Goal: Use online tool/utility: Utilize a website feature to perform a specific function

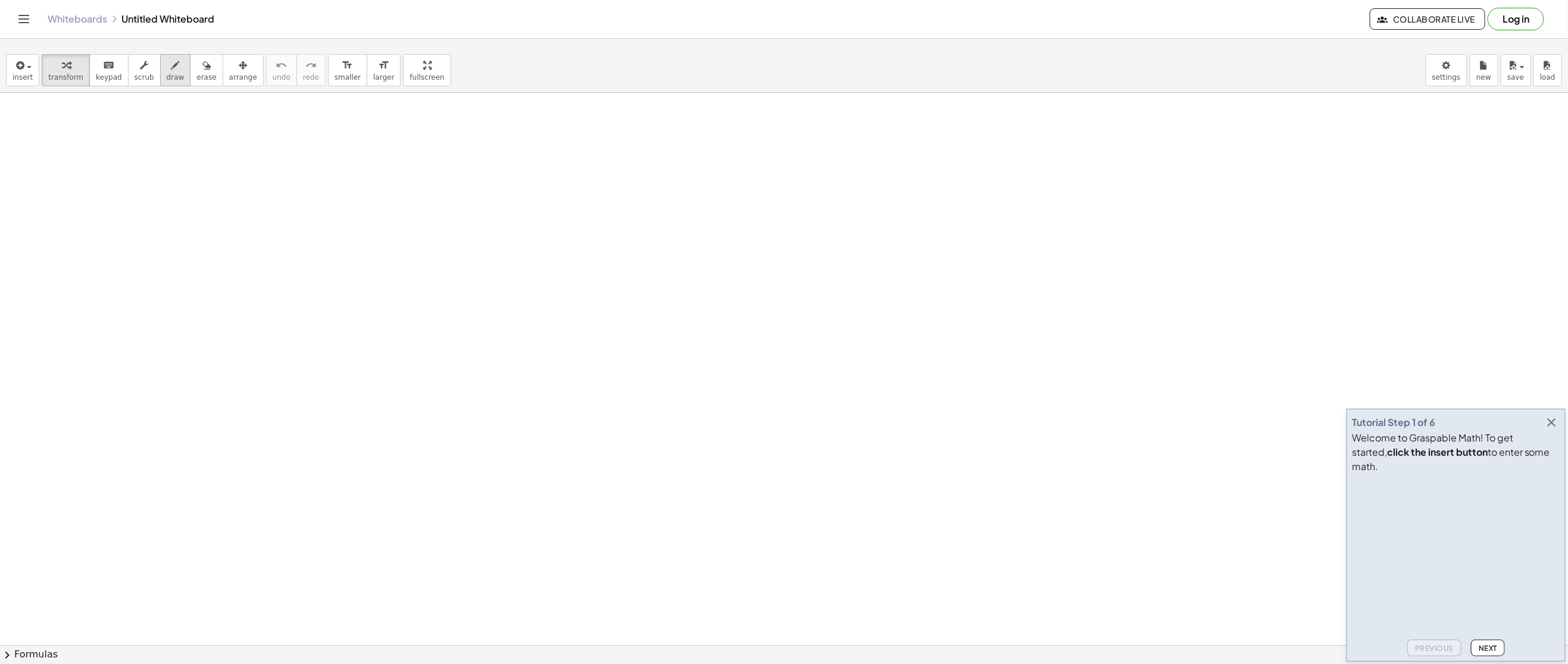
click at [171, 70] on icon "button" at bounding box center [175, 65] width 8 height 14
drag, startPoint x: 185, startPoint y: 165, endPoint x: 192, endPoint y: 193, distance: 28.9
drag, startPoint x: 218, startPoint y: 171, endPoint x: 216, endPoint y: 189, distance: 18.1
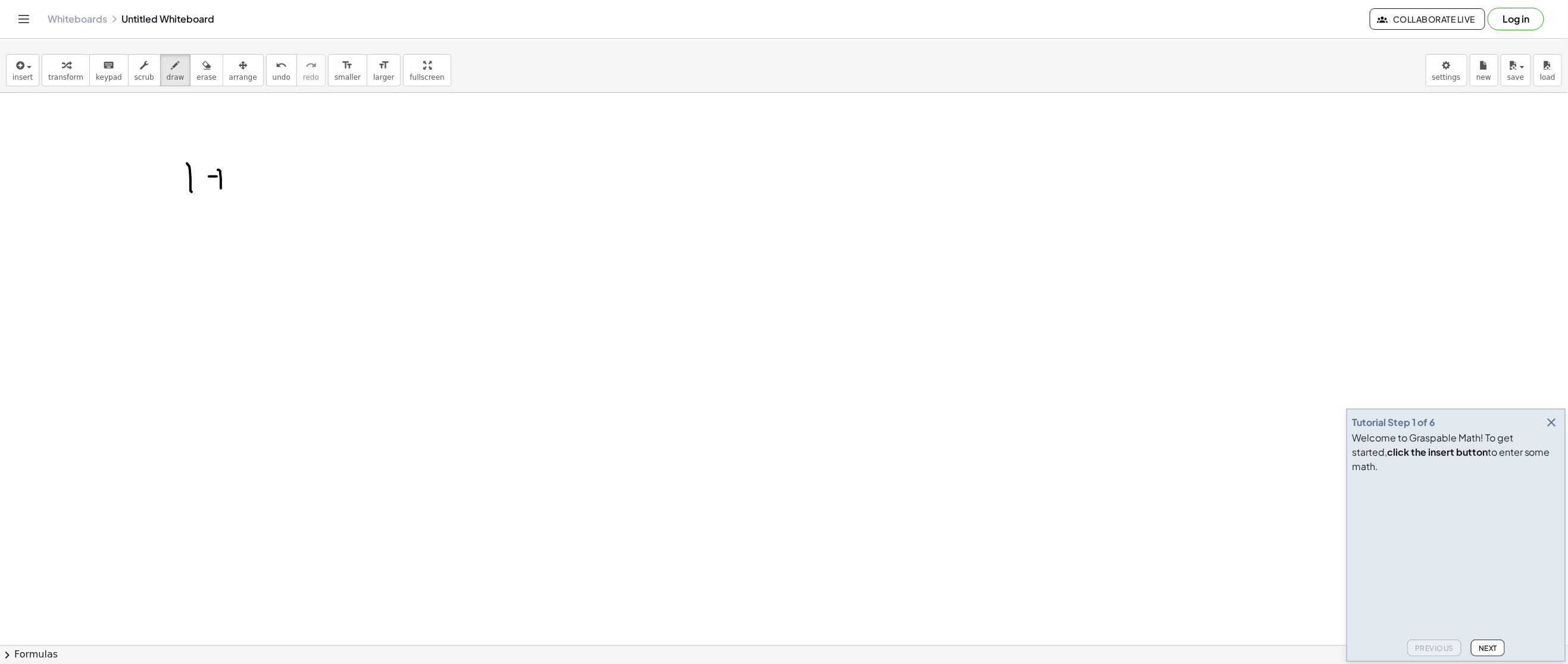
drag, startPoint x: 214, startPoint y: 177, endPoint x: 223, endPoint y: 177, distance: 9.0
drag, startPoint x: 237, startPoint y: 174, endPoint x: 260, endPoint y: 189, distance: 27.5
drag, startPoint x: 292, startPoint y: 176, endPoint x: 294, endPoint y: 189, distance: 13.2
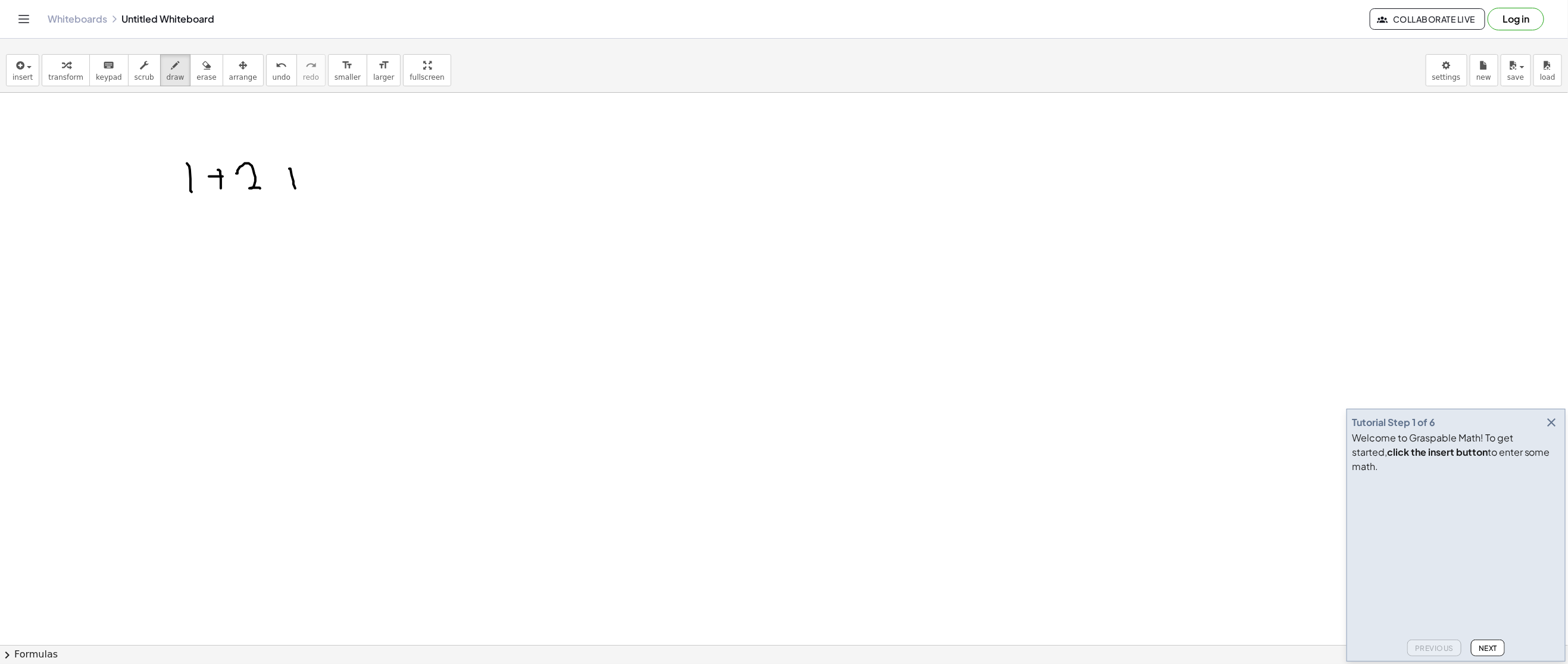
drag, startPoint x: 285, startPoint y: 176, endPoint x: 302, endPoint y: 176, distance: 17.0
drag, startPoint x: 314, startPoint y: 163, endPoint x: 313, endPoint y: 180, distance: 17.0
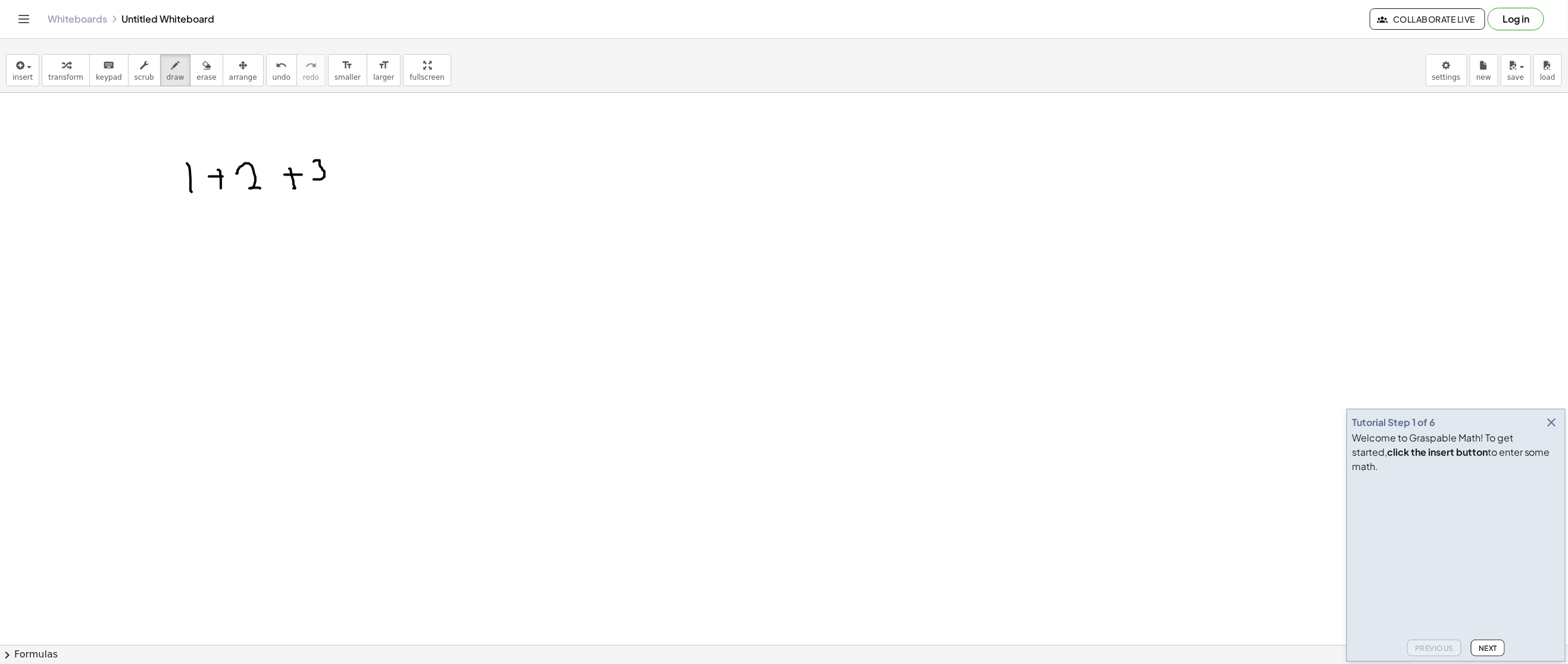
drag, startPoint x: 390, startPoint y: 169, endPoint x: 401, endPoint y: 170, distance: 11.0
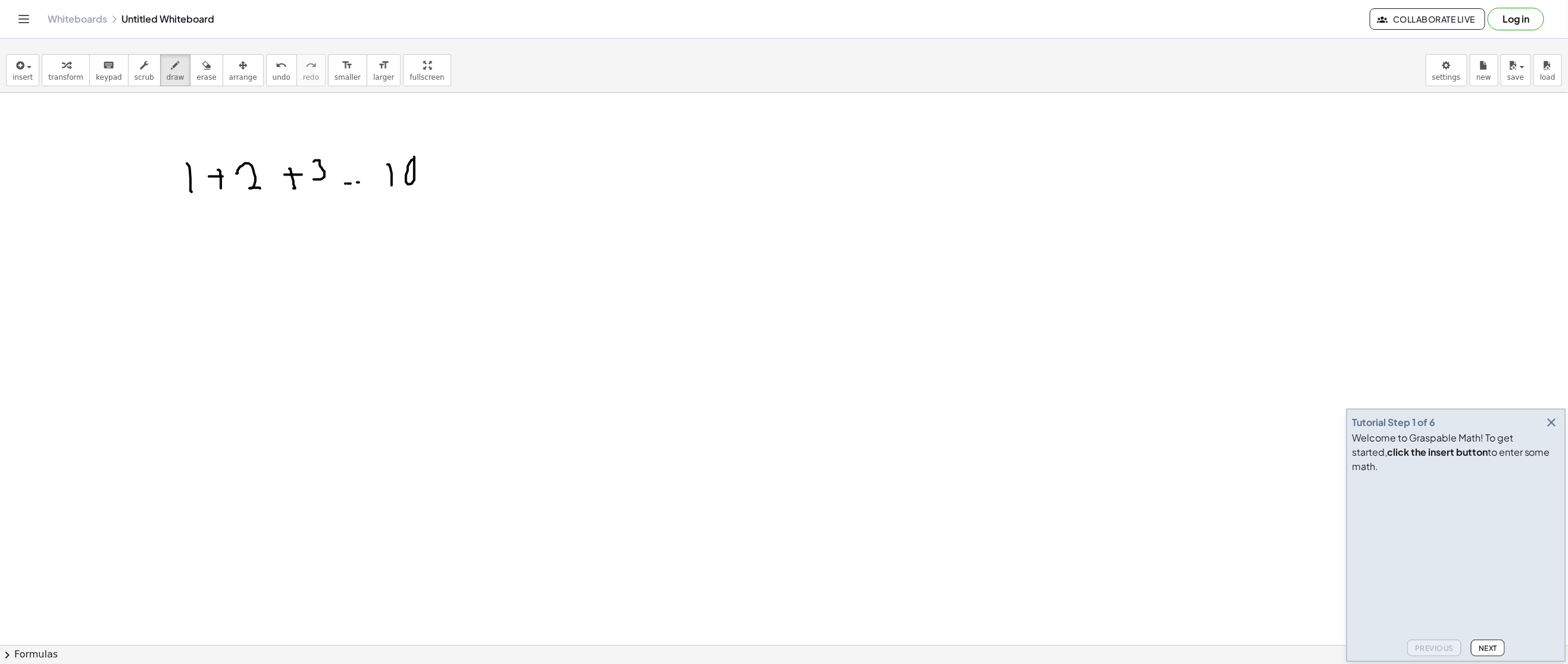
drag, startPoint x: 429, startPoint y: 161, endPoint x: 423, endPoint y: 177, distance: 17.1
drag, startPoint x: 404, startPoint y: 237, endPoint x: 431, endPoint y: 231, distance: 27.7
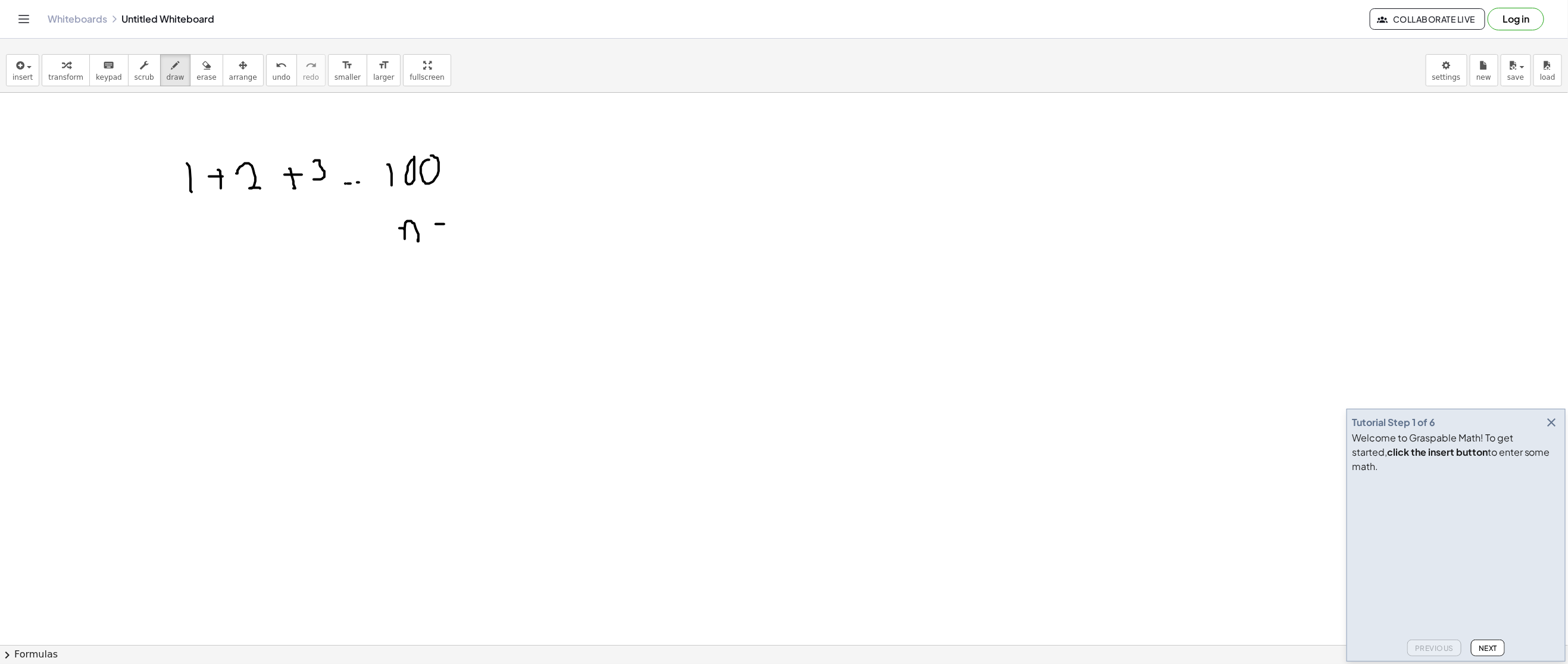
drag, startPoint x: 444, startPoint y: 225, endPoint x: 440, endPoint y: 233, distance: 8.9
drag, startPoint x: 442, startPoint y: 236, endPoint x: 458, endPoint y: 236, distance: 16.0
drag, startPoint x: 463, startPoint y: 218, endPoint x: 479, endPoint y: 220, distance: 16.1
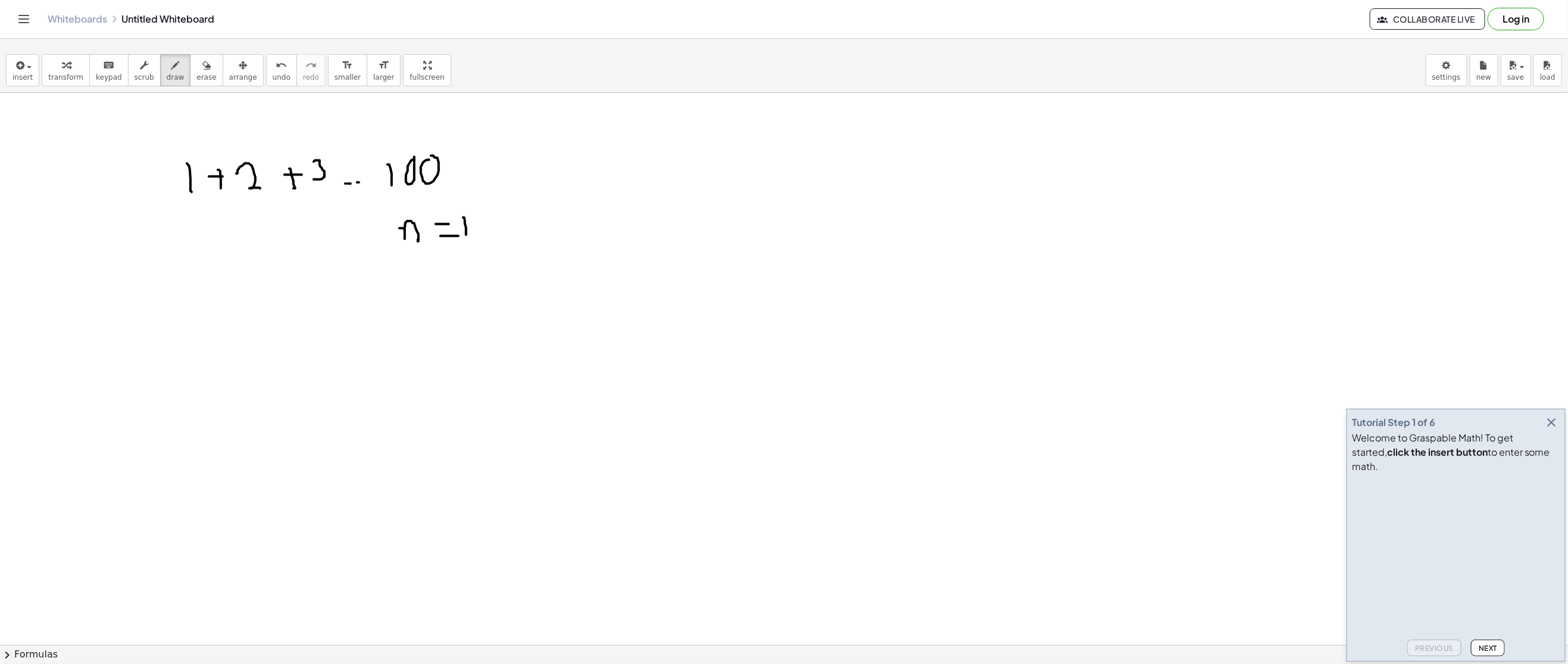
drag, startPoint x: 497, startPoint y: 218, endPoint x: 504, endPoint y: 233, distance: 16.6
drag, startPoint x: 194, startPoint y: 62, endPoint x: 298, endPoint y: 100, distance: 110.7
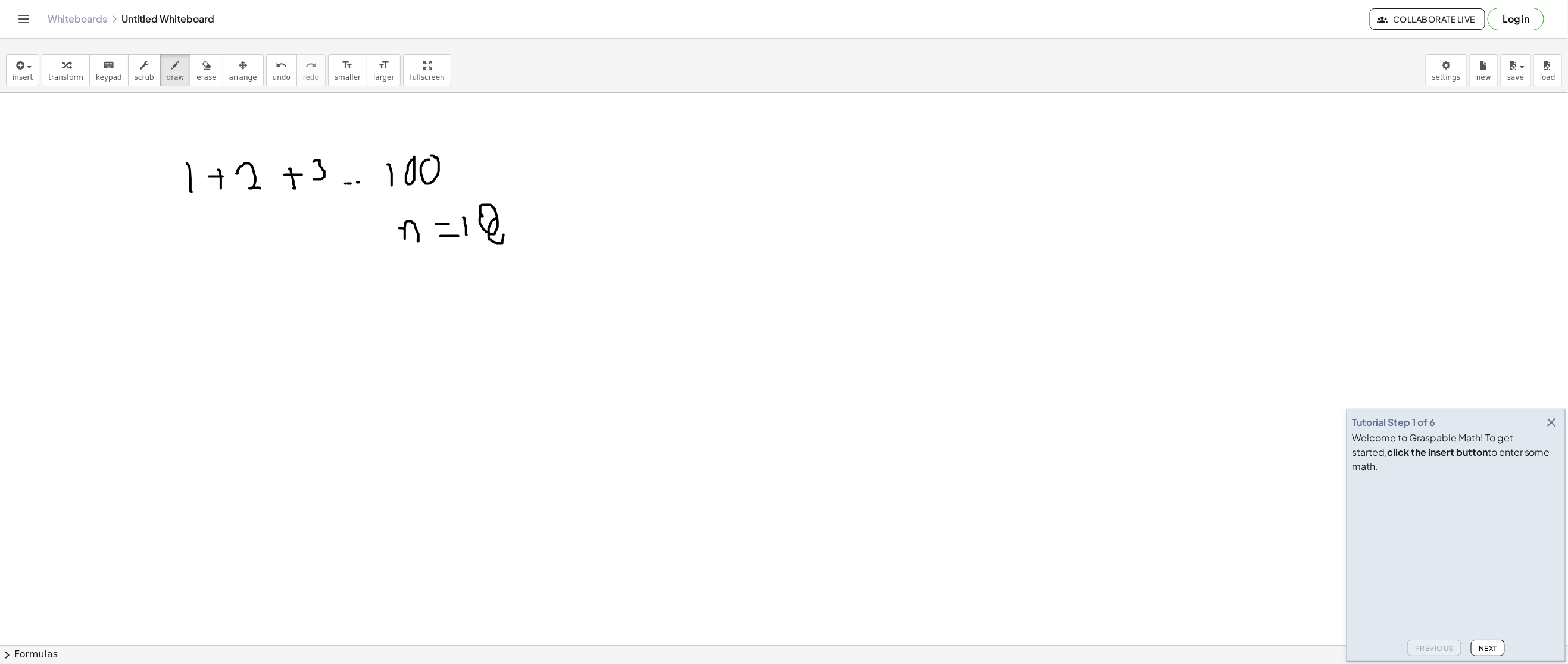
click at [196, 62] on div "button" at bounding box center [206, 65] width 19 height 14
drag, startPoint x: 671, startPoint y: 261, endPoint x: 513, endPoint y: 218, distance: 163.7
drag, startPoint x: 161, startPoint y: 79, endPoint x: 215, endPoint y: 89, distance: 54.9
click at [167, 77] on span "draw" at bounding box center [176, 77] width 18 height 8
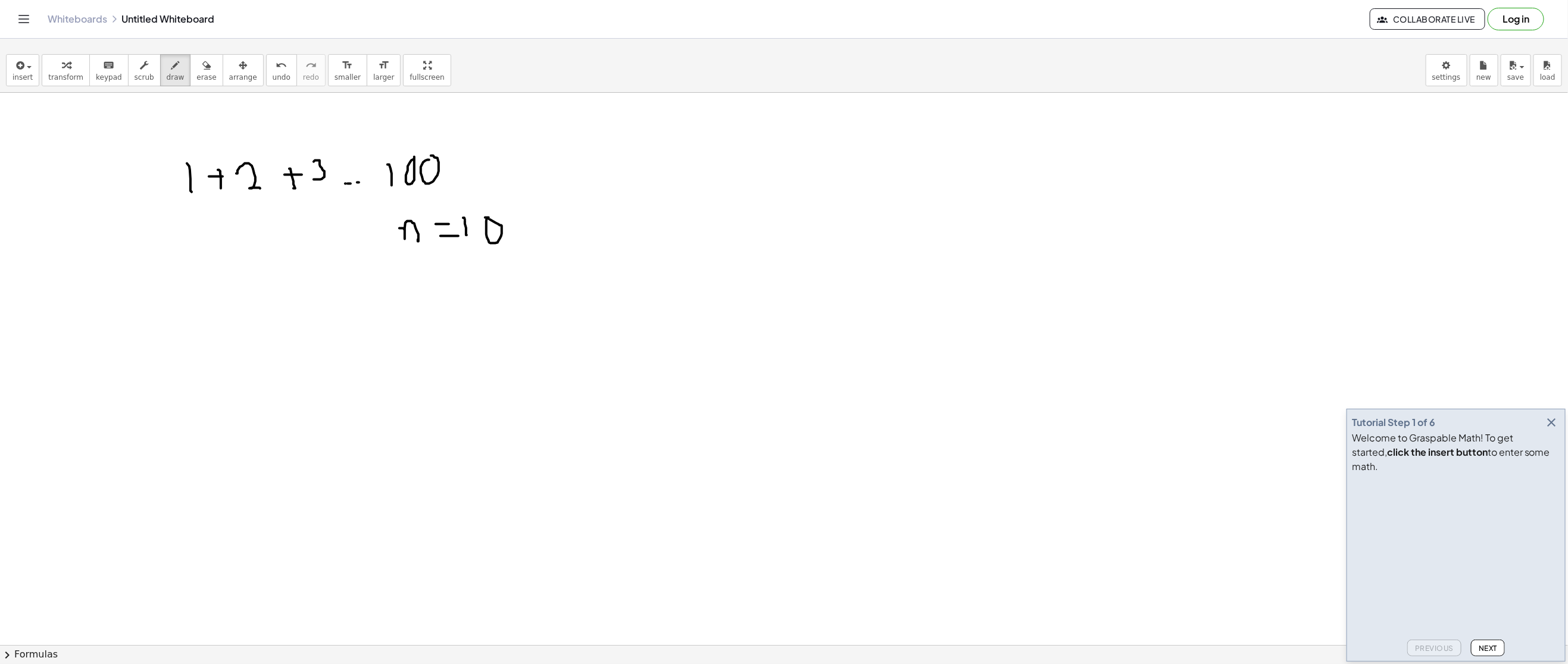
drag, startPoint x: 417, startPoint y: 343, endPoint x: 432, endPoint y: 364, distance: 25.8
drag, startPoint x: 464, startPoint y: 325, endPoint x: 484, endPoint y: 332, distance: 21.2
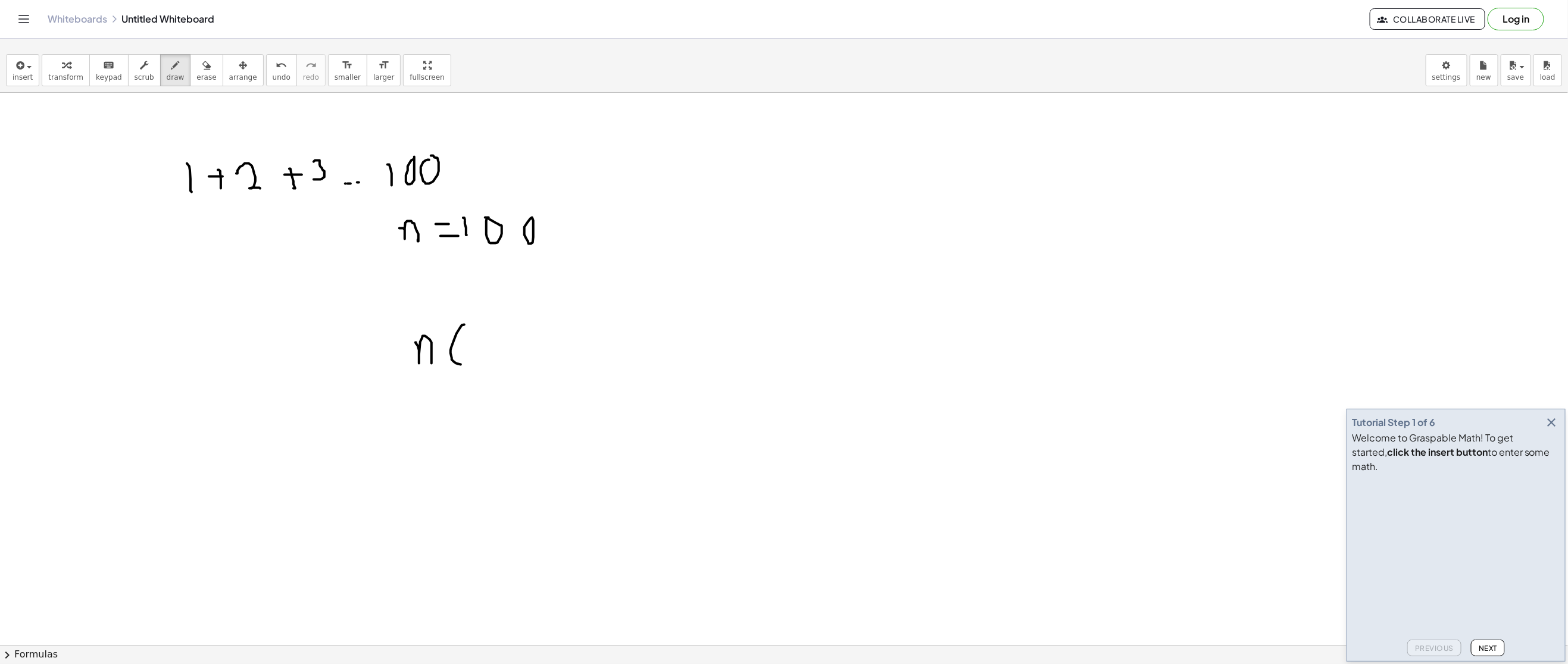
drag, startPoint x: 484, startPoint y: 332, endPoint x: 498, endPoint y: 358, distance: 29.5
drag, startPoint x: 521, startPoint y: 330, endPoint x: 511, endPoint y: 340, distance: 14.1
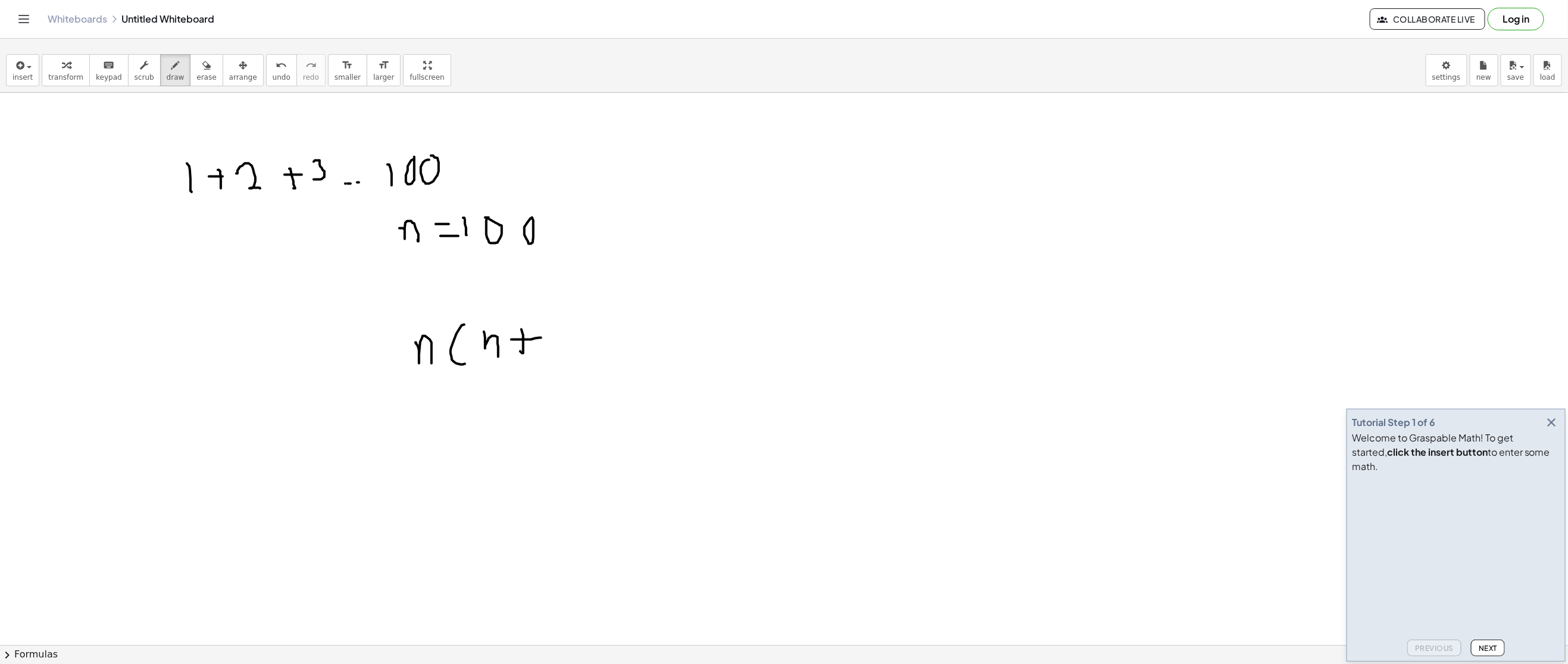
drag, startPoint x: 511, startPoint y: 340, endPoint x: 541, endPoint y: 338, distance: 30.1
drag, startPoint x: 548, startPoint y: 324, endPoint x: 548, endPoint y: 347, distance: 23.0
drag, startPoint x: 570, startPoint y: 334, endPoint x: 567, endPoint y: 356, distance: 22.2
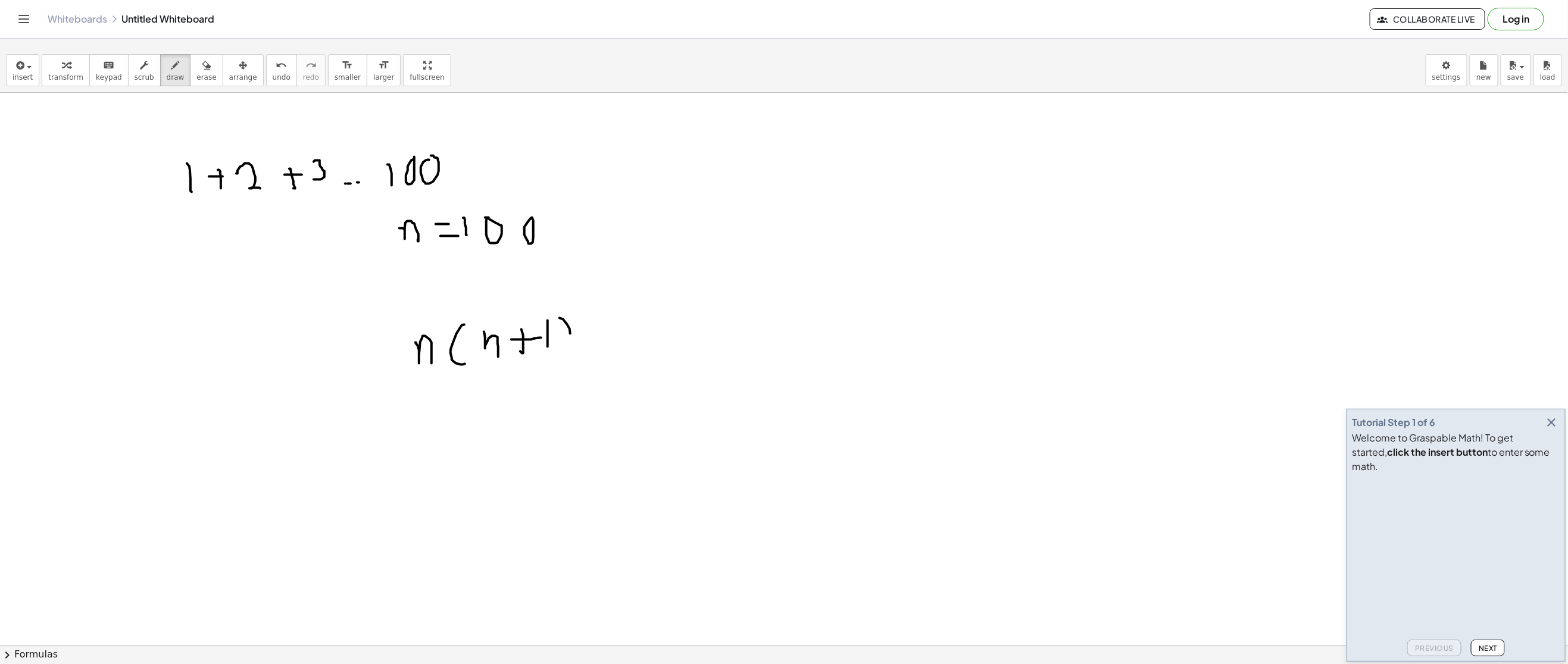
drag, startPoint x: 399, startPoint y: 371, endPoint x: 568, endPoint y: 375, distance: 169.0
drag, startPoint x: 505, startPoint y: 380, endPoint x: 523, endPoint y: 409, distance: 34.1
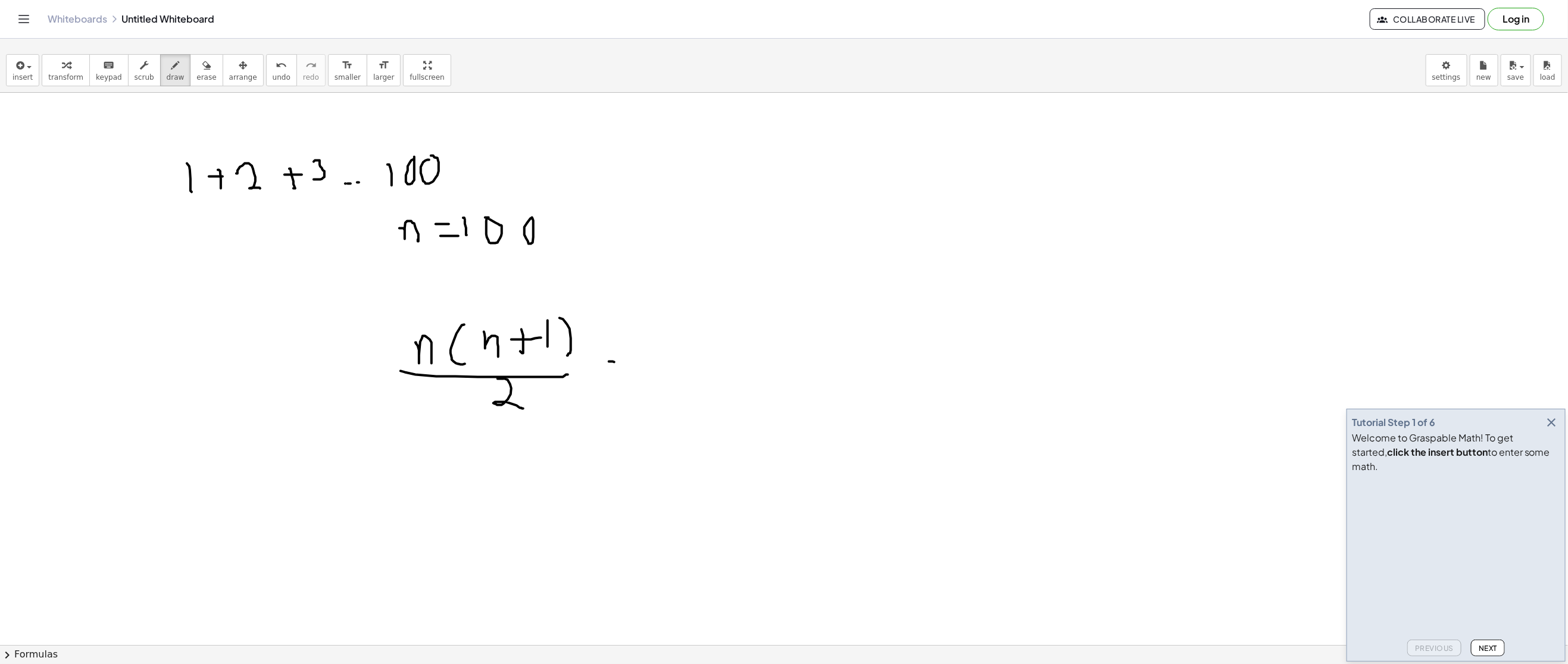
drag, startPoint x: 609, startPoint y: 362, endPoint x: 605, endPoint y: 376, distance: 14.6
drag, startPoint x: 603, startPoint y: 377, endPoint x: 628, endPoint y: 381, distance: 25.3
drag, startPoint x: 663, startPoint y: 336, endPoint x: 675, endPoint y: 343, distance: 13.9
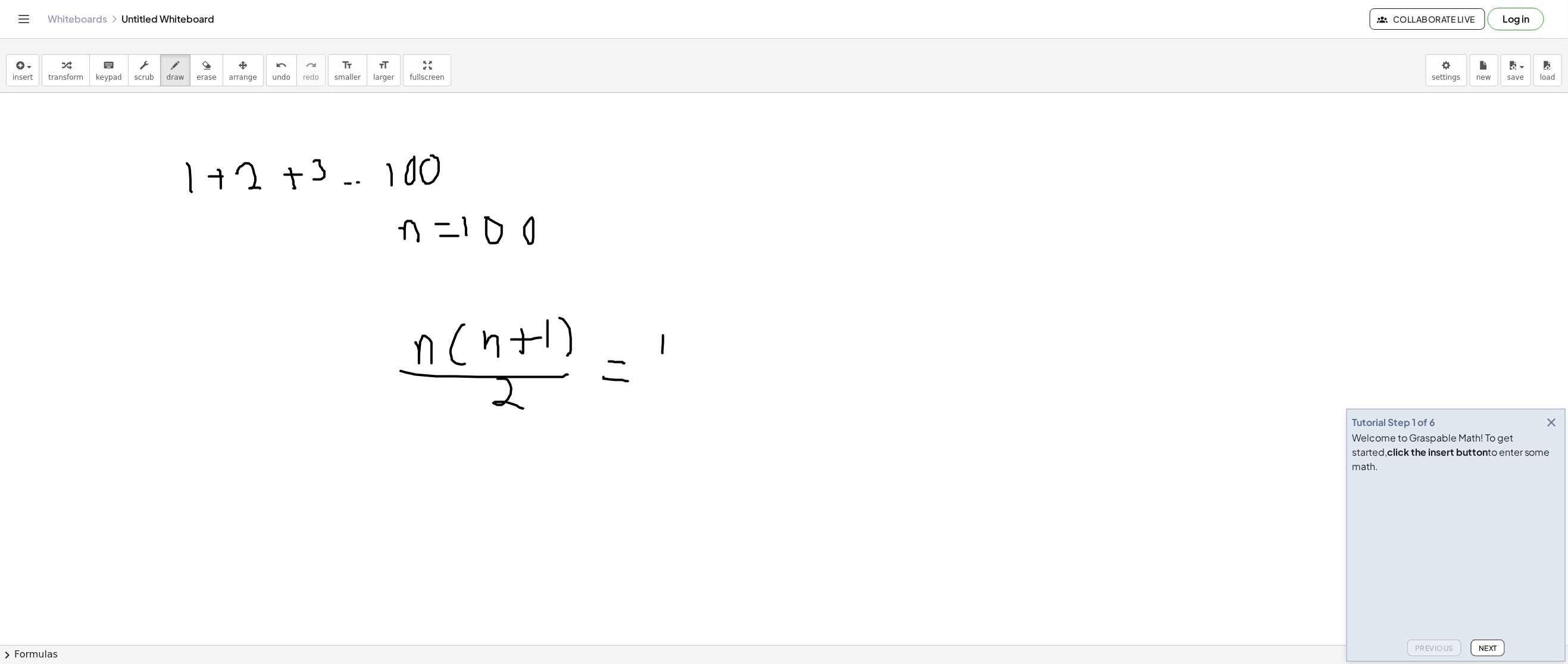
drag, startPoint x: 765, startPoint y: 329, endPoint x: 767, endPoint y: 360, distance: 31.1
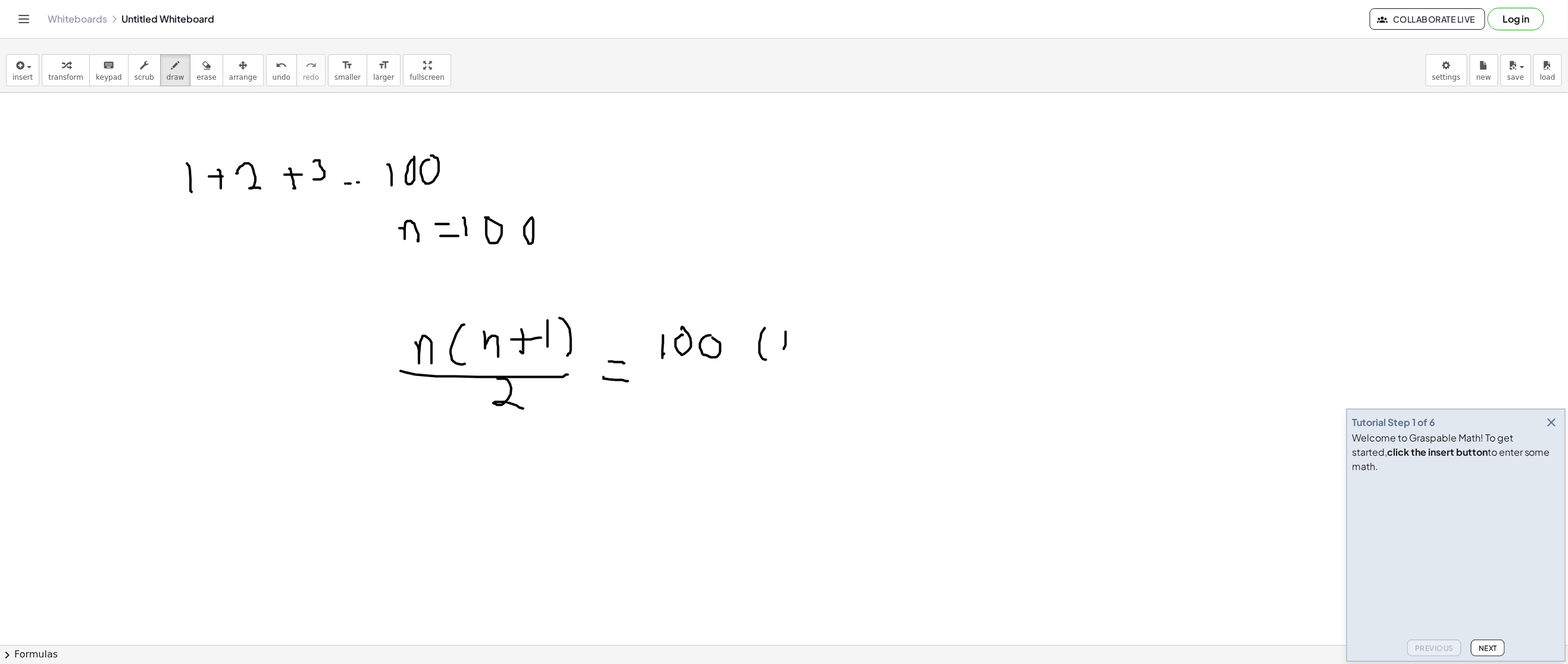
drag
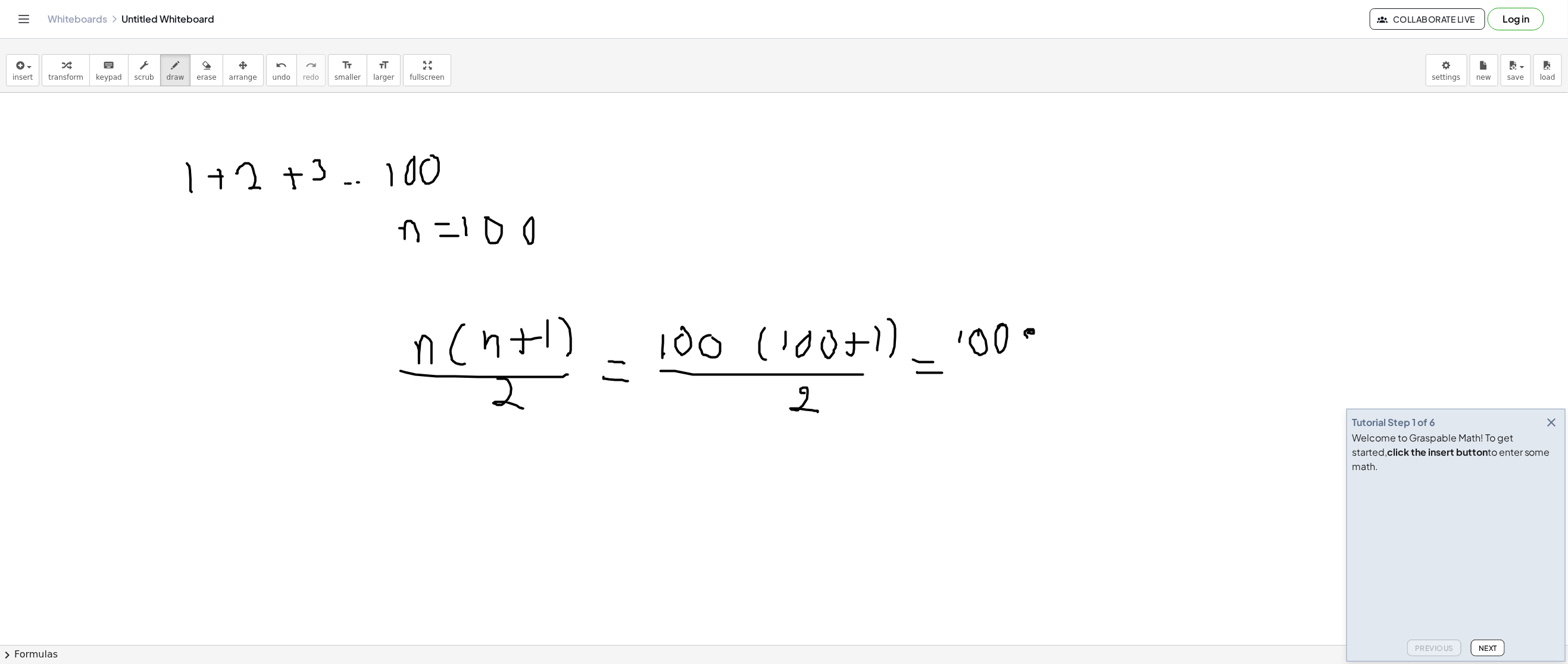
click at [202, 67] on icon "button" at bounding box center [206, 65] width 8 height 14
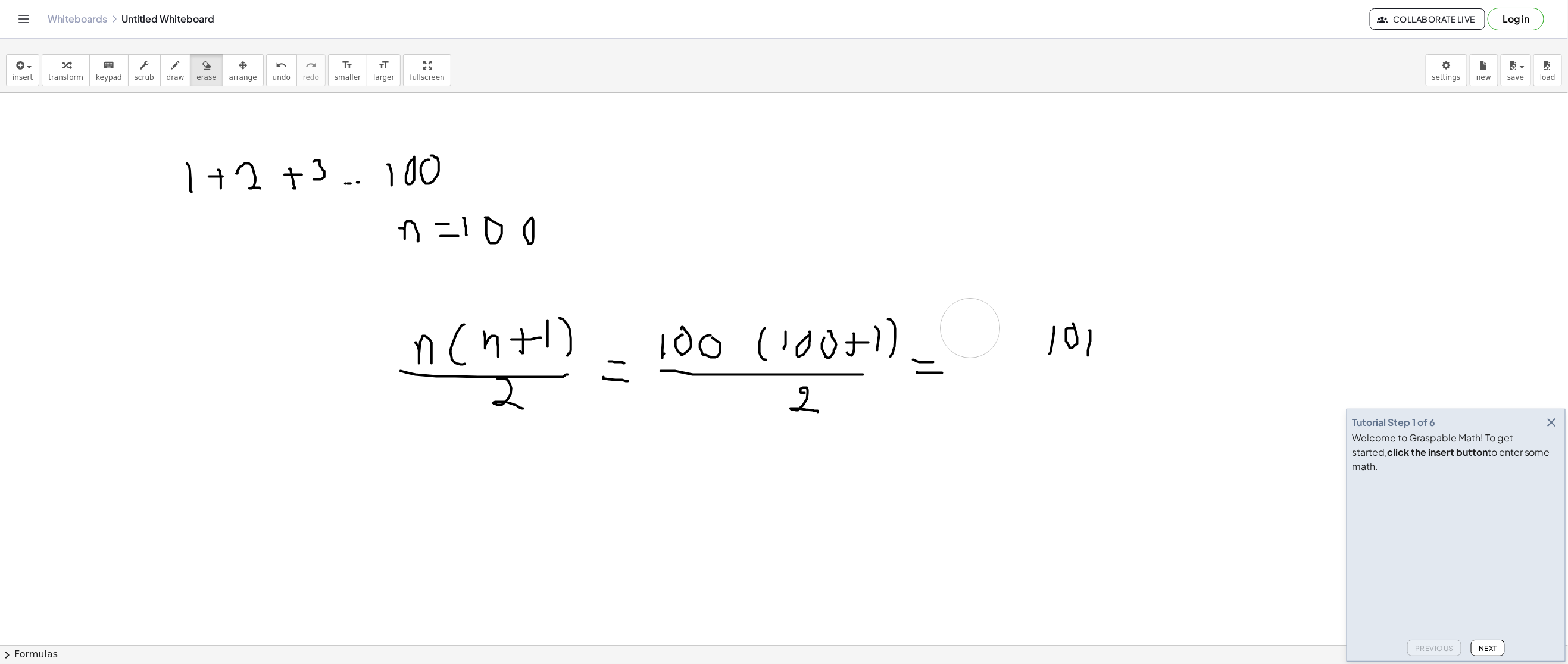
click at [160, 62] on button "draw" at bounding box center [176, 71] width 31 height 32
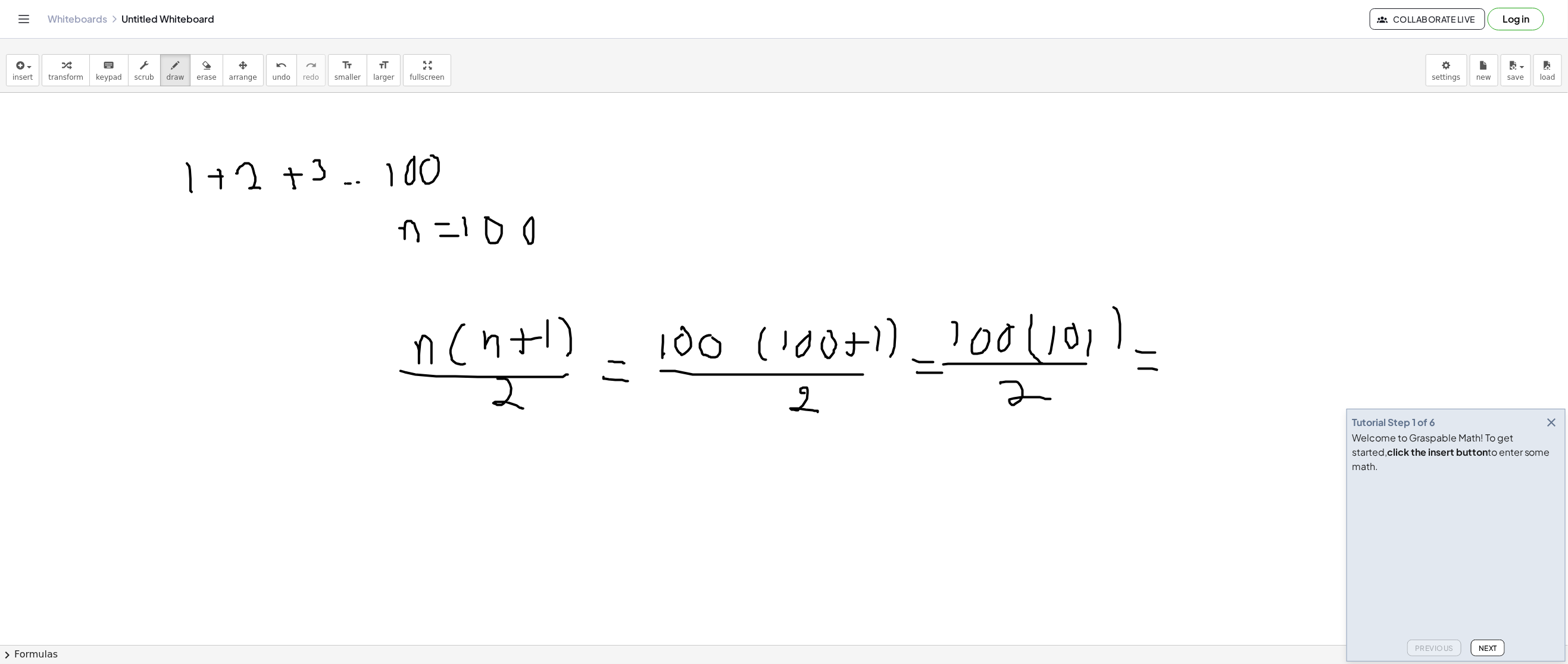
click at [1552, 415] on icon "button" at bounding box center [1552, 422] width 14 height 14
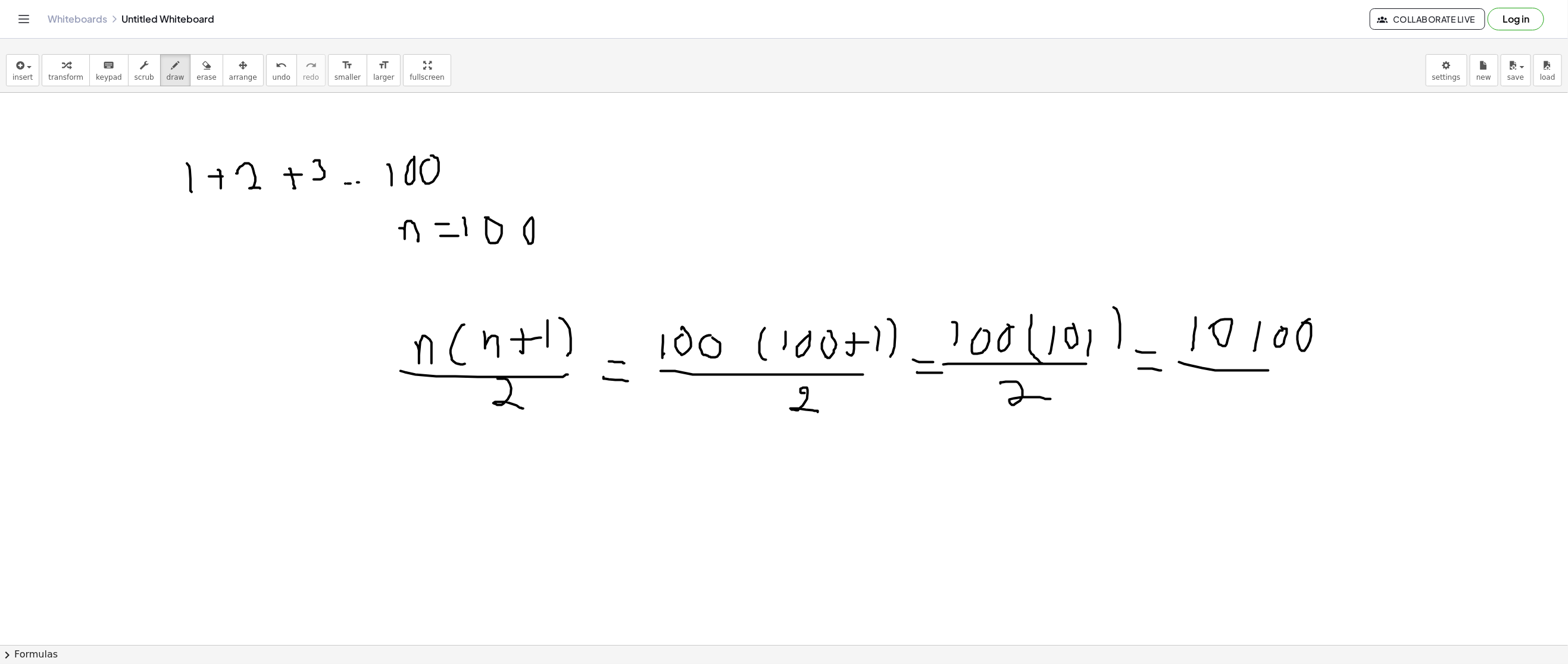
drag, startPoint x: 1342, startPoint y: 345, endPoint x: 1346, endPoint y: 360, distance: 15.5
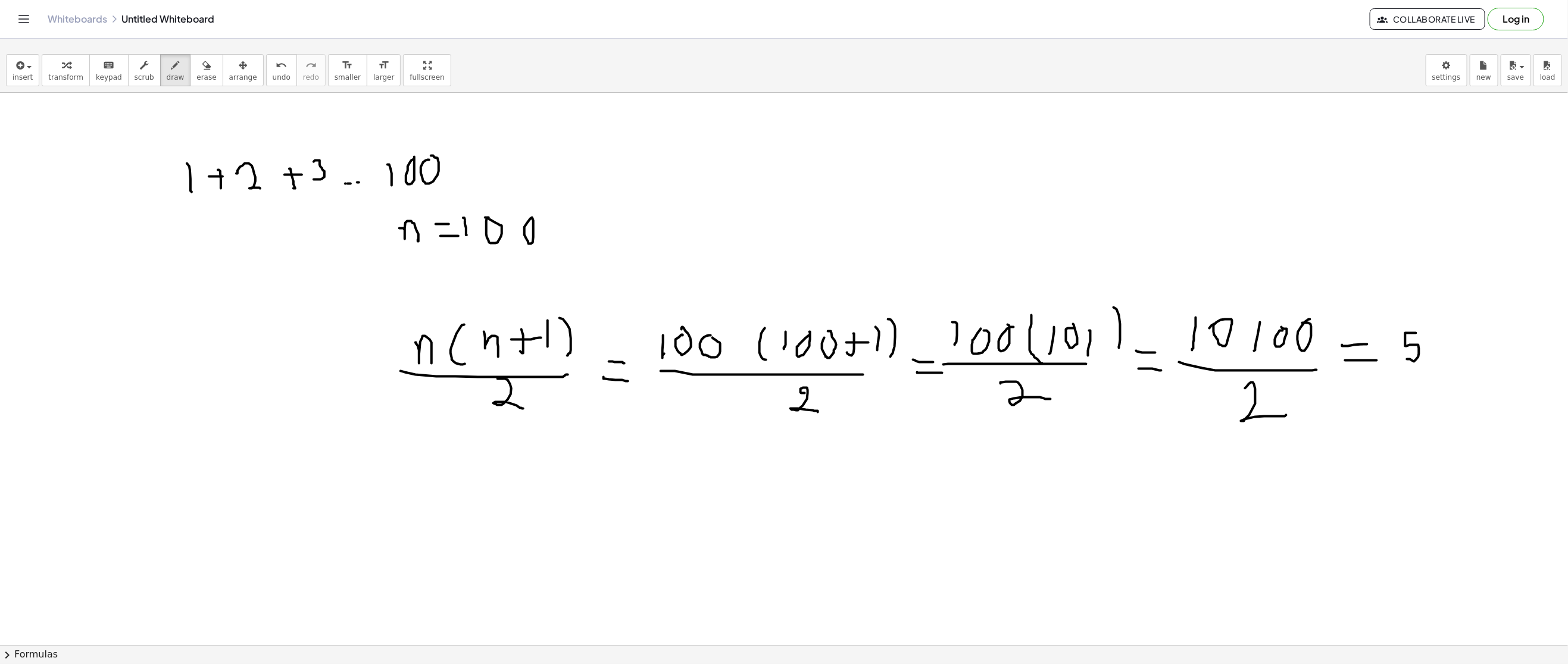
drag, startPoint x: 1416, startPoint y: 334, endPoint x: 1431, endPoint y: 352, distance: 23.4
drag, startPoint x: 1466, startPoint y: 329, endPoint x: 1452, endPoint y: 358, distance: 32.2
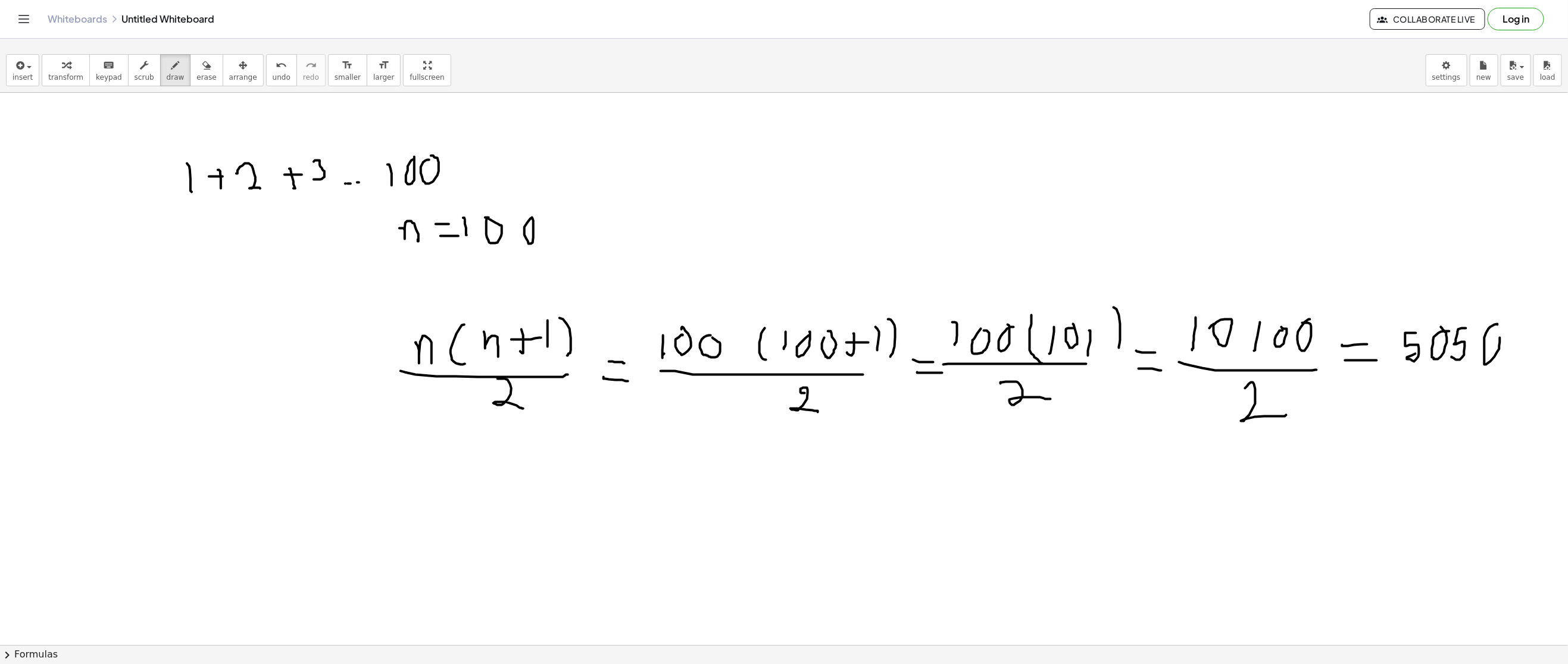
drag, startPoint x: 1489, startPoint y: 330, endPoint x: 1495, endPoint y: 323, distance: 9.2
